Goal: Communication & Community: Answer question/provide support

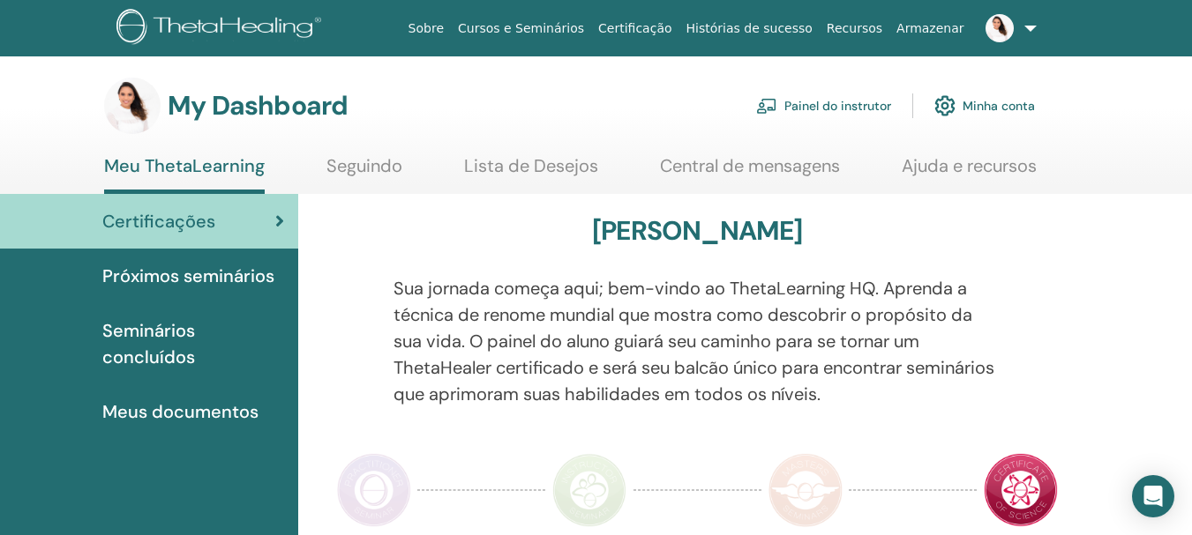
click at [850, 107] on link "Painel do instrutor" at bounding box center [823, 105] width 135 height 39
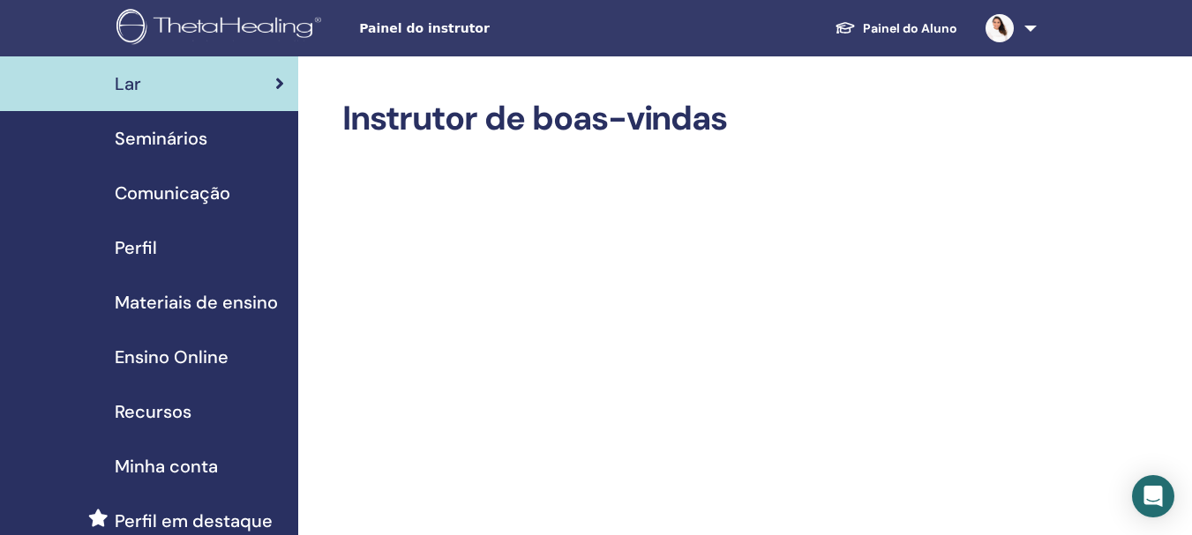
click at [202, 124] on link "Seminários" at bounding box center [149, 138] width 298 height 55
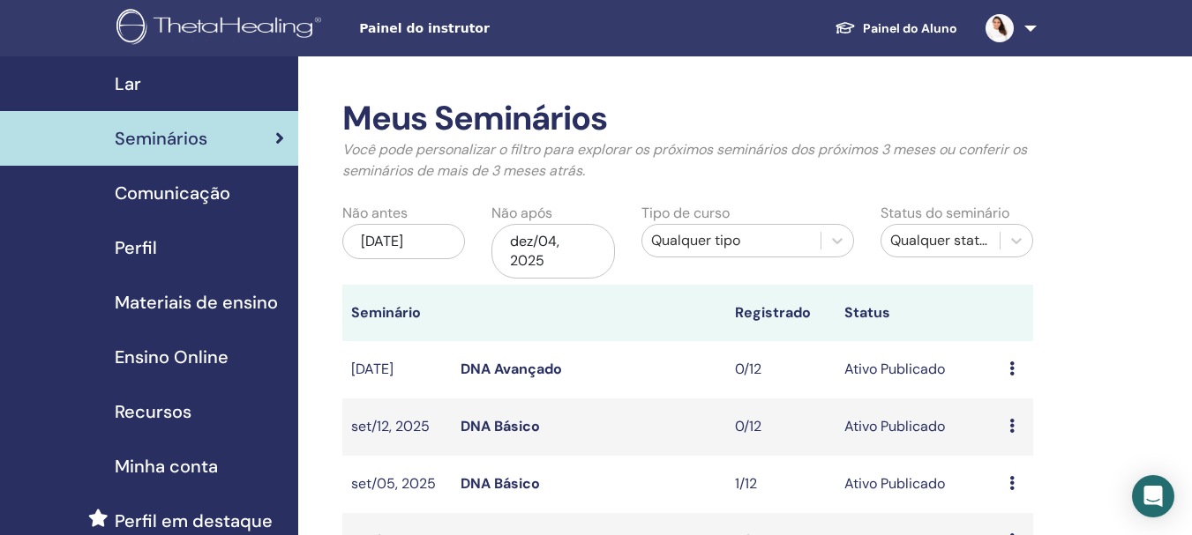
scroll to position [176, 0]
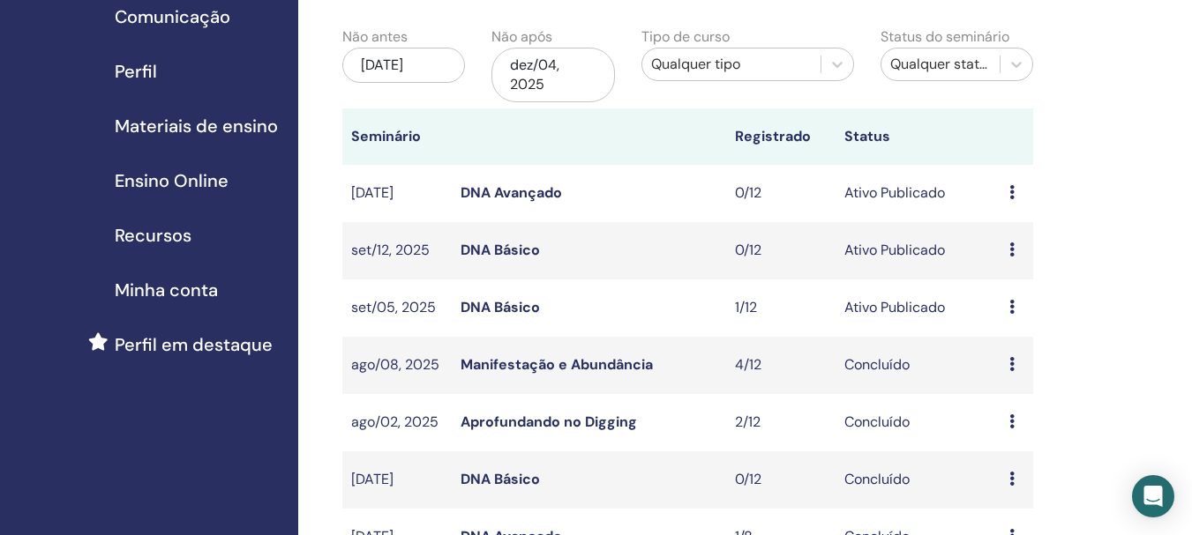
click at [501, 300] on link "DNA Básico" at bounding box center [499, 307] width 79 height 19
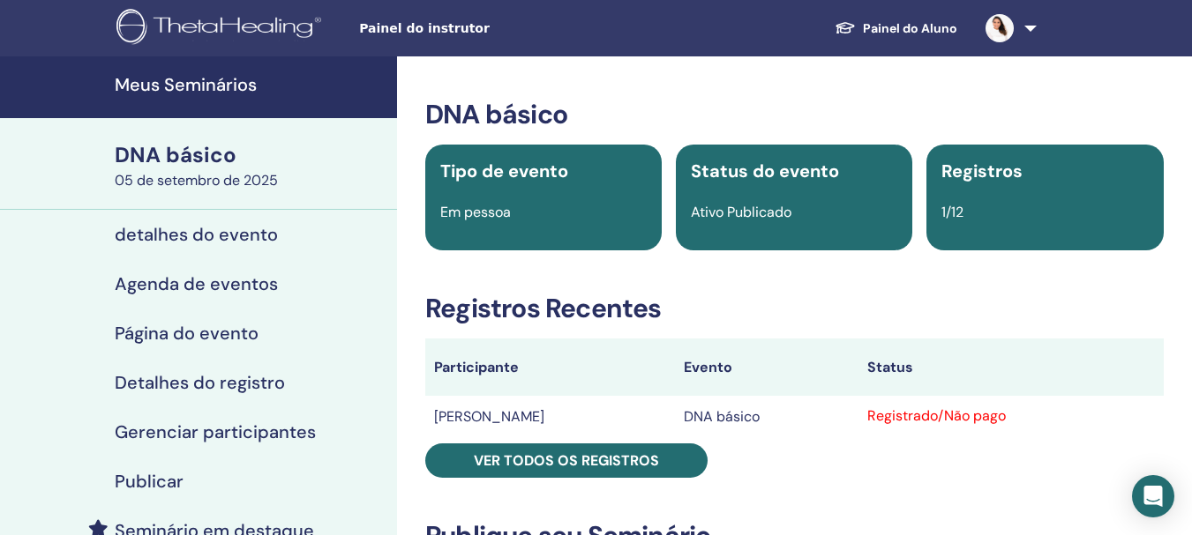
click at [1027, 19] on link at bounding box center [1007, 28] width 72 height 56
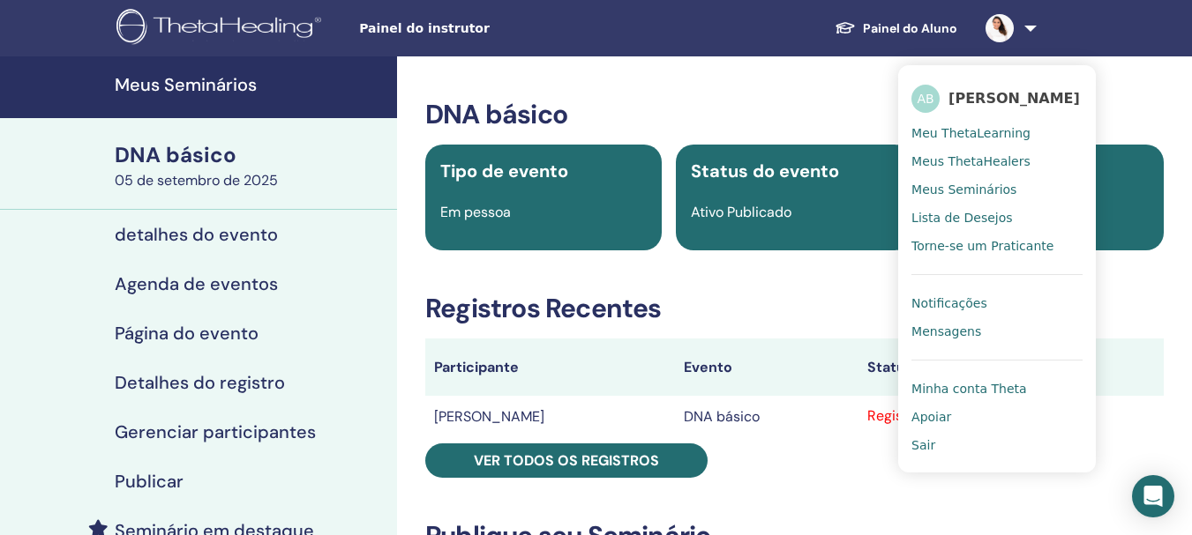
click at [969, 326] on font "Mensagens" at bounding box center [946, 332] width 70 height 14
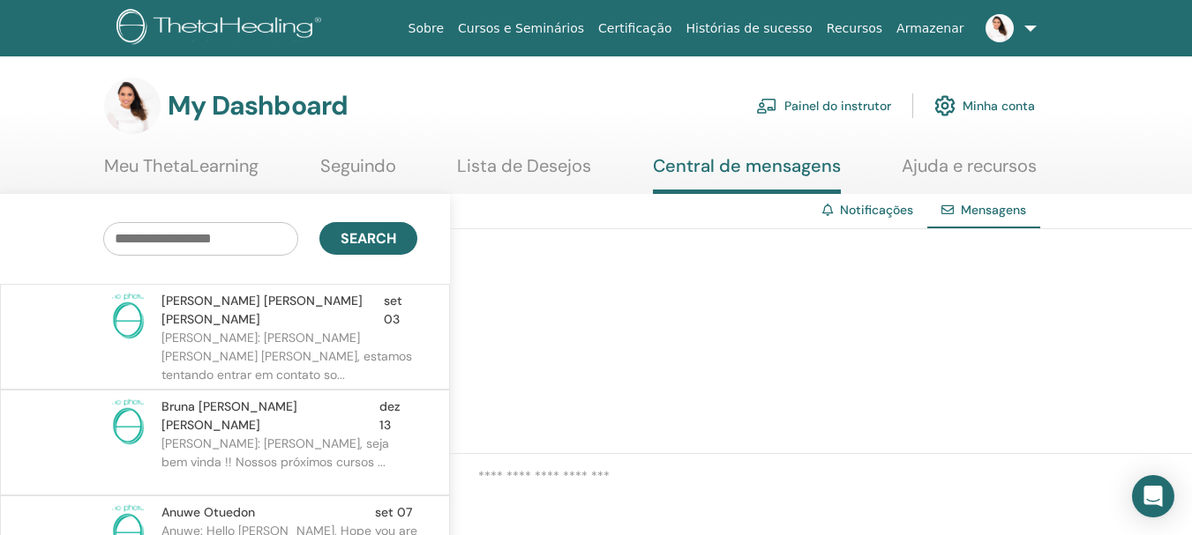
click at [306, 329] on p "[PERSON_NAME]: [PERSON_NAME] [PERSON_NAME] [PERSON_NAME], estamos tentando entr…" at bounding box center [289, 355] width 256 height 53
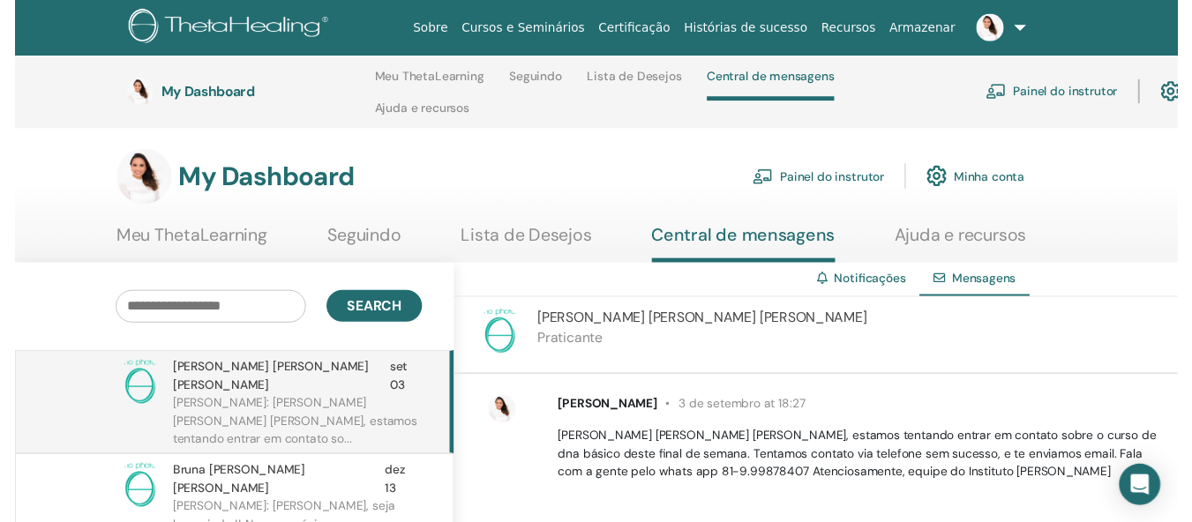
scroll to position [251, 0]
